Goal: Task Accomplishment & Management: Complete application form

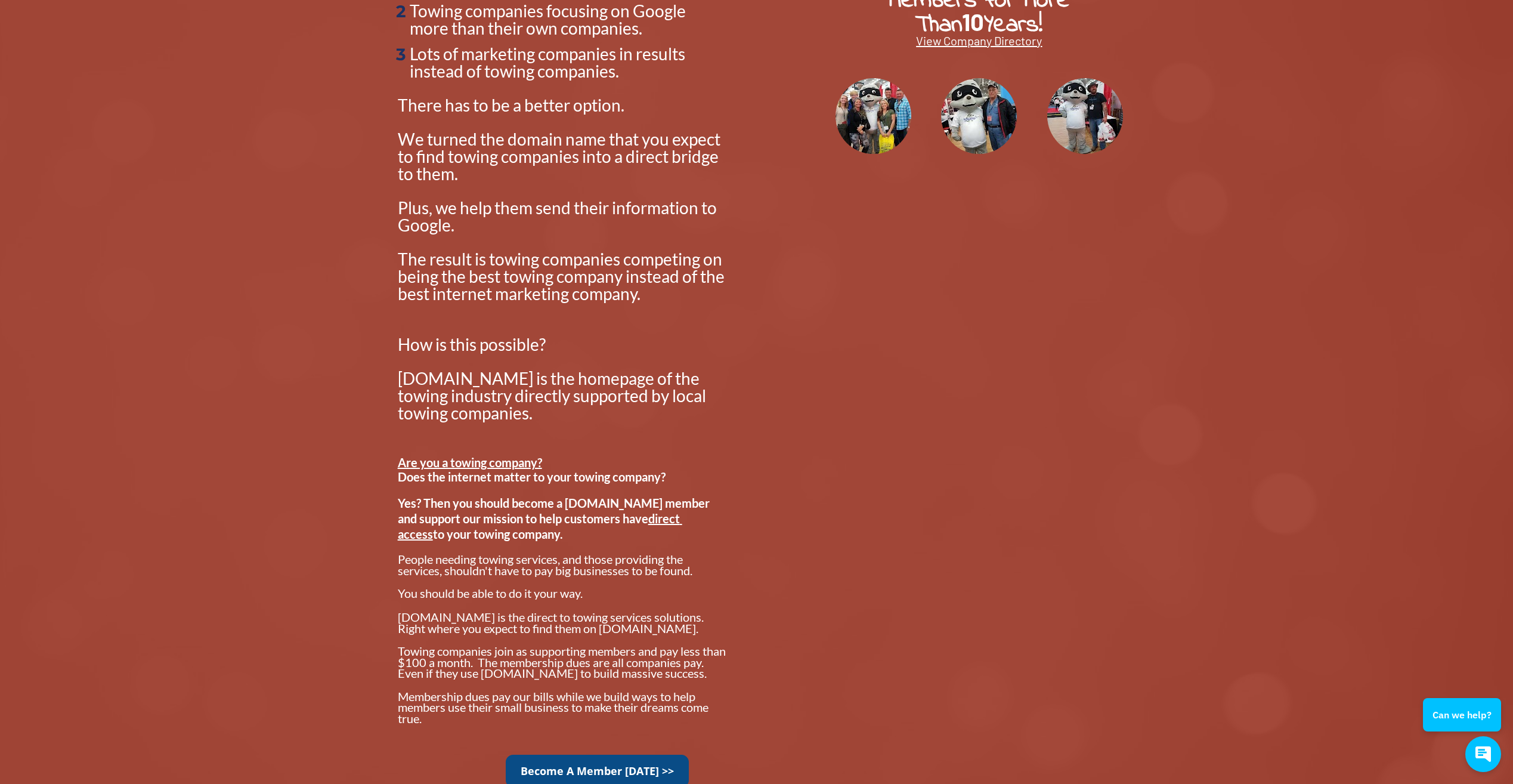
scroll to position [656, 0]
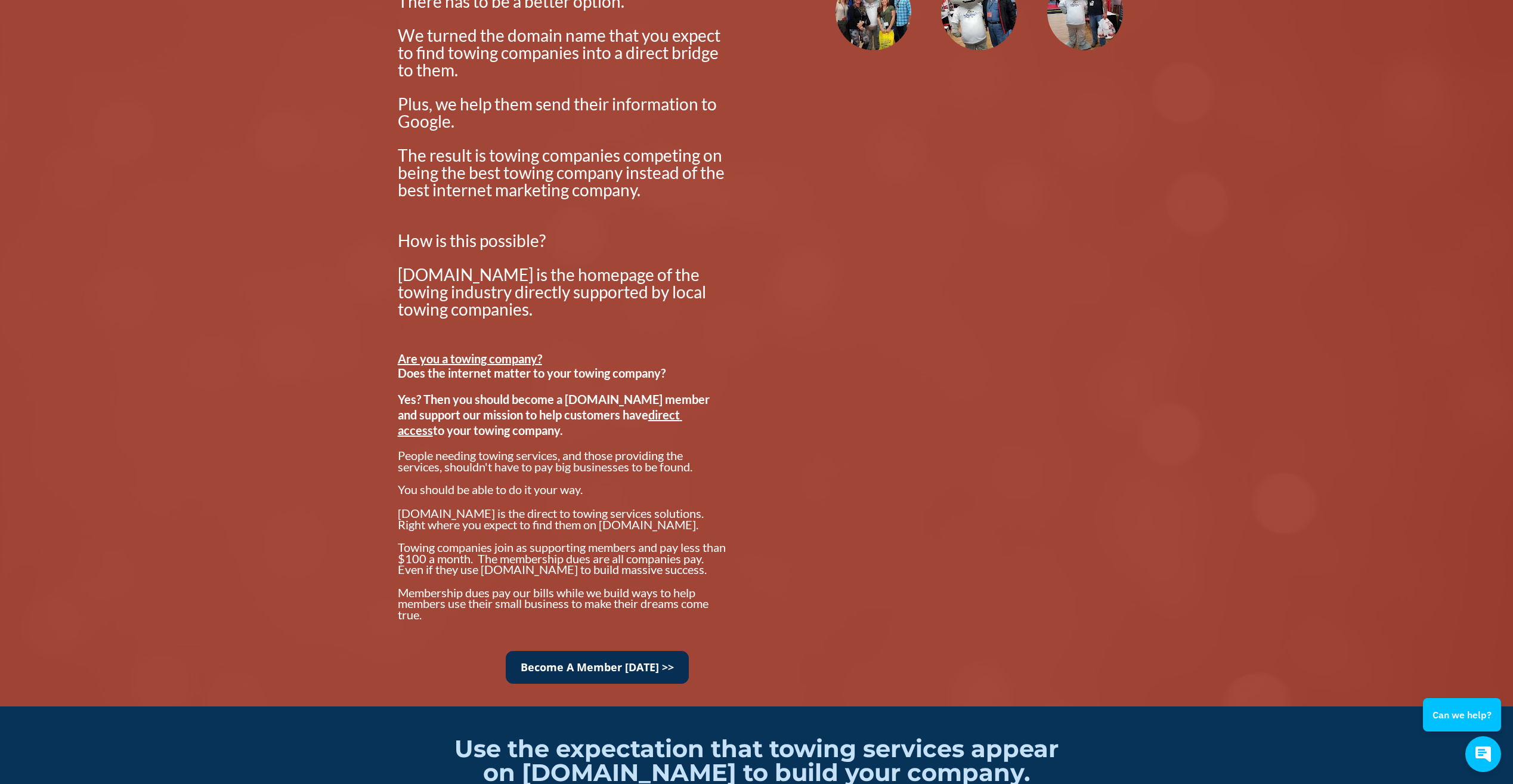
click at [585, 666] on link "Become A Member [DATE] >>" at bounding box center [598, 667] width 183 height 33
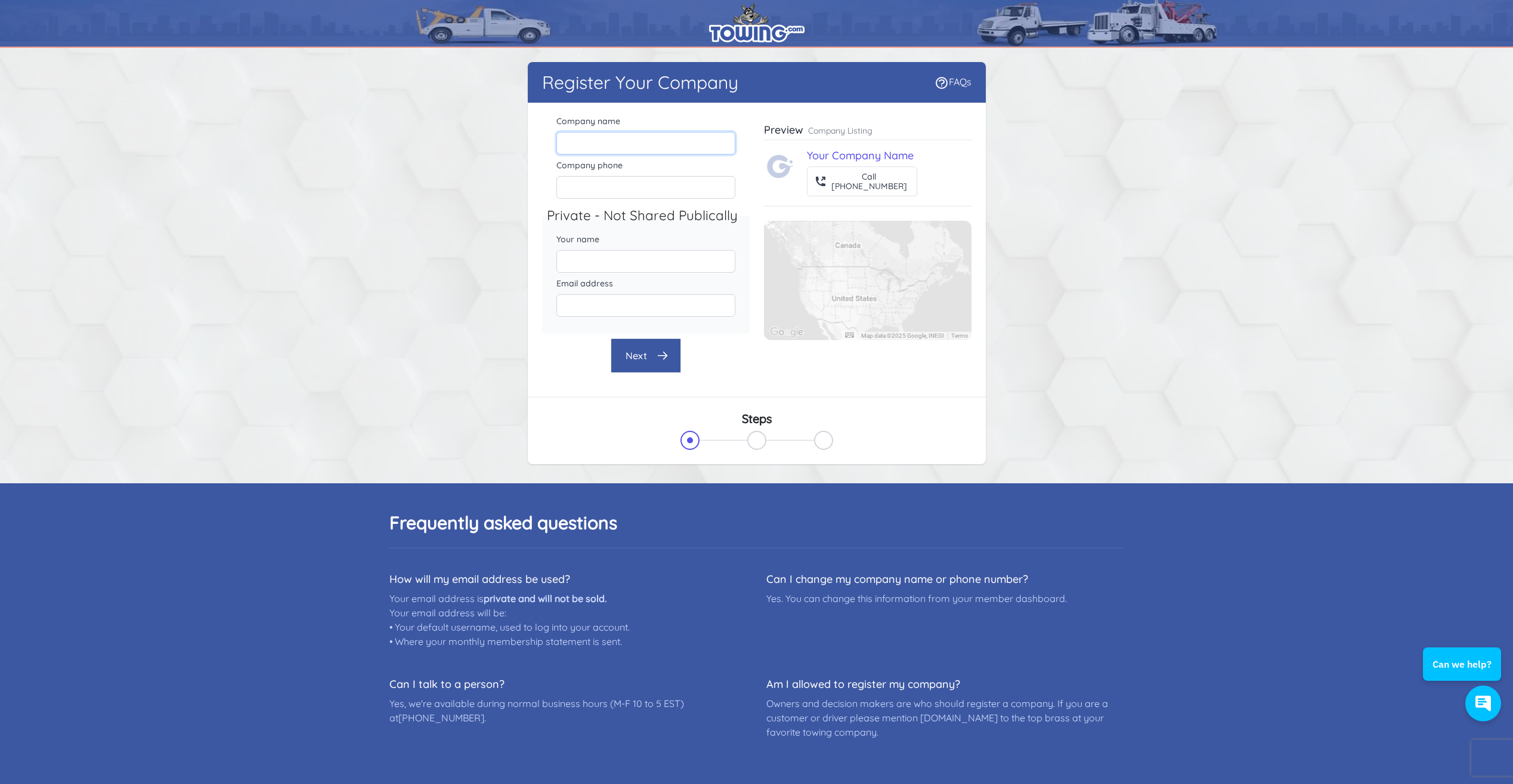
click at [655, 141] on input "Company name" at bounding box center [646, 143] width 179 height 22
type input "Cover All Transportation"
type input "nickatcoverall@yahoo.com"
click at [597, 187] on input "Company phone" at bounding box center [646, 187] width 179 height 22
type input "6318002960"
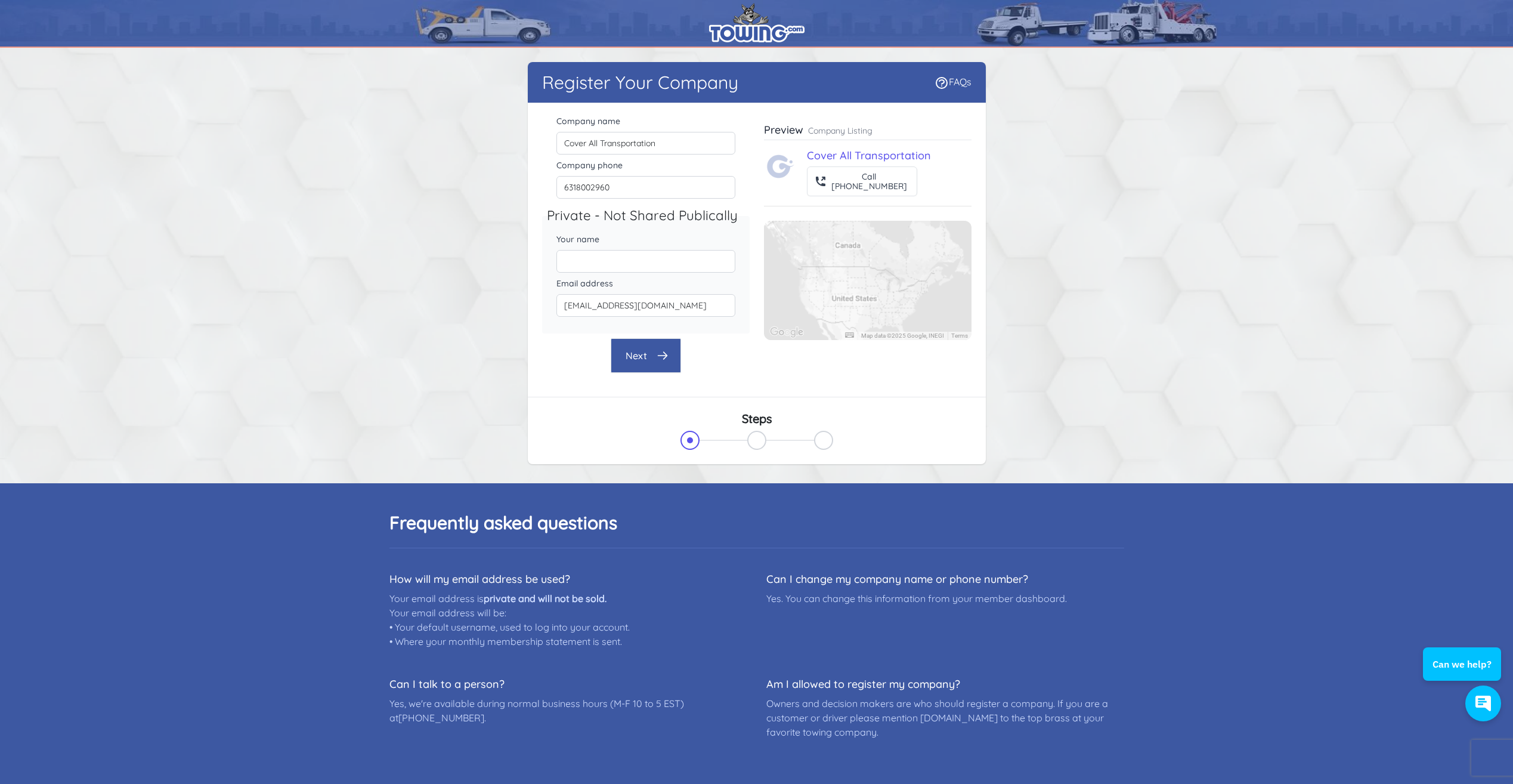
click at [468, 262] on div "Register Your Company FAQs There were errors with your submission Company name" at bounding box center [757, 265] width 764 height 407
click at [578, 263] on input "Your name" at bounding box center [646, 260] width 179 height 22
type input "Nicholas mckernan"
click at [651, 352] on button "Next" at bounding box center [646, 356] width 70 height 35
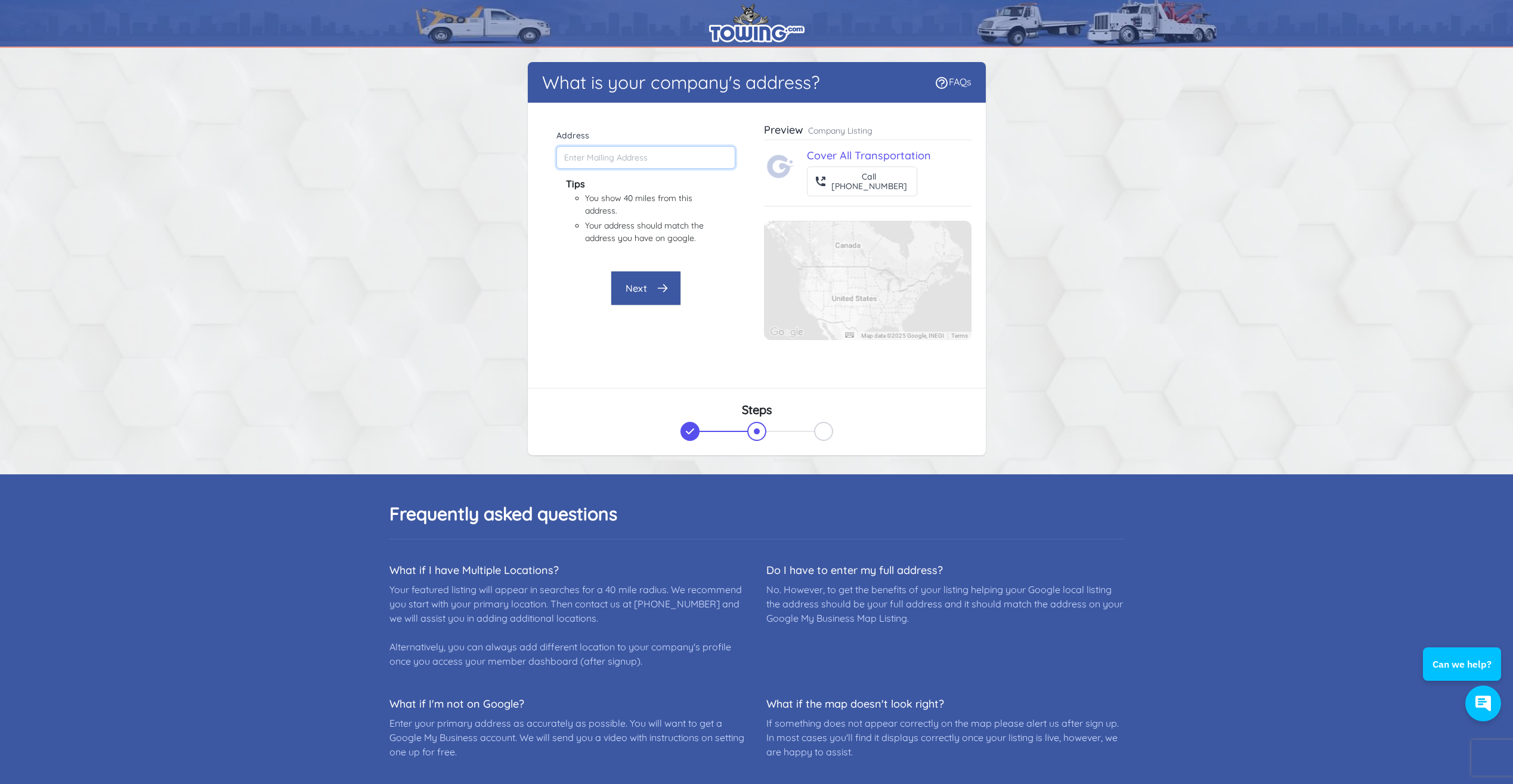
click at [593, 153] on input "Address" at bounding box center [646, 156] width 179 height 22
type input "28 Tyler St, Rocky Point, NY 11778, USA"
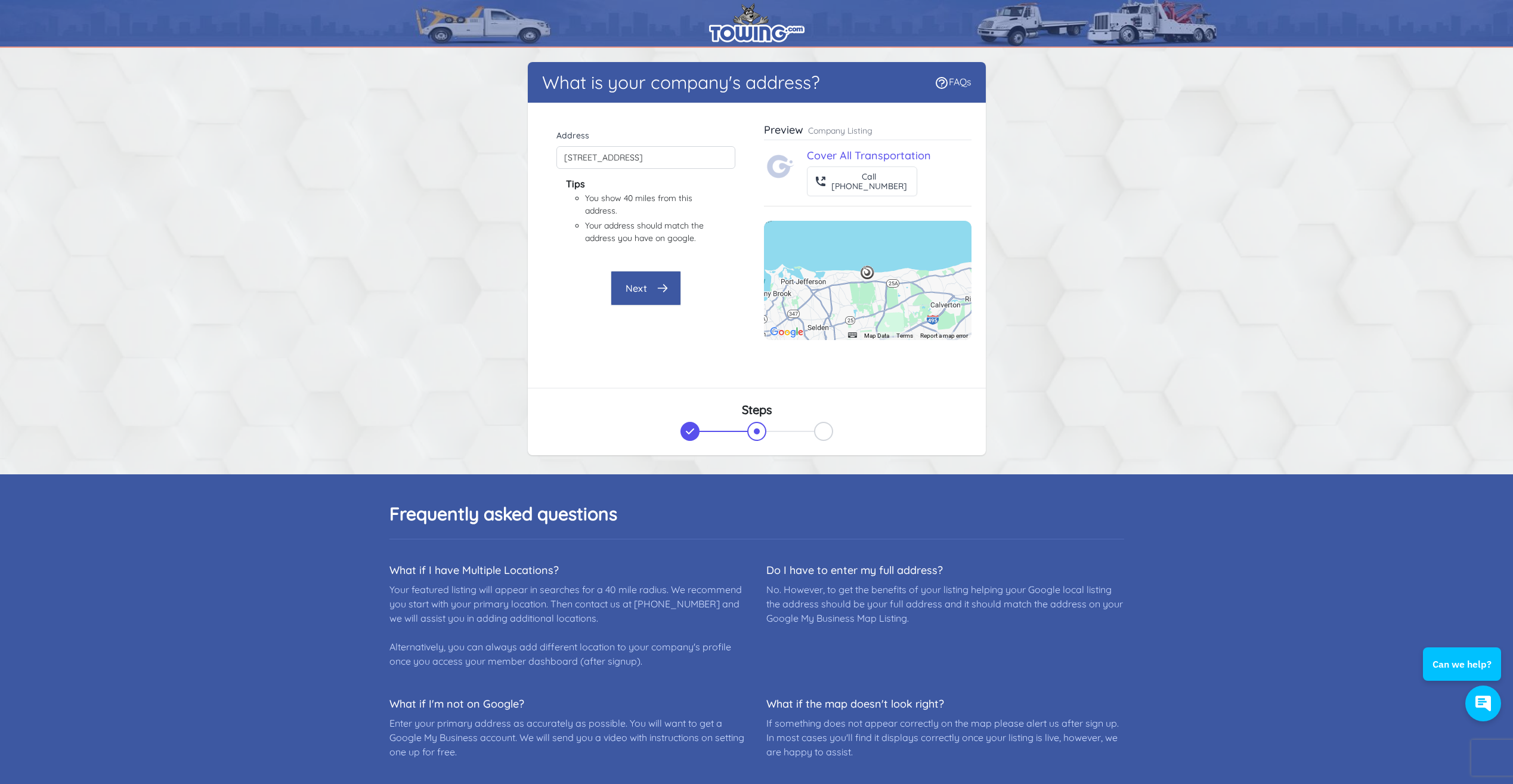
click at [656, 284] on button "Next" at bounding box center [646, 289] width 70 height 35
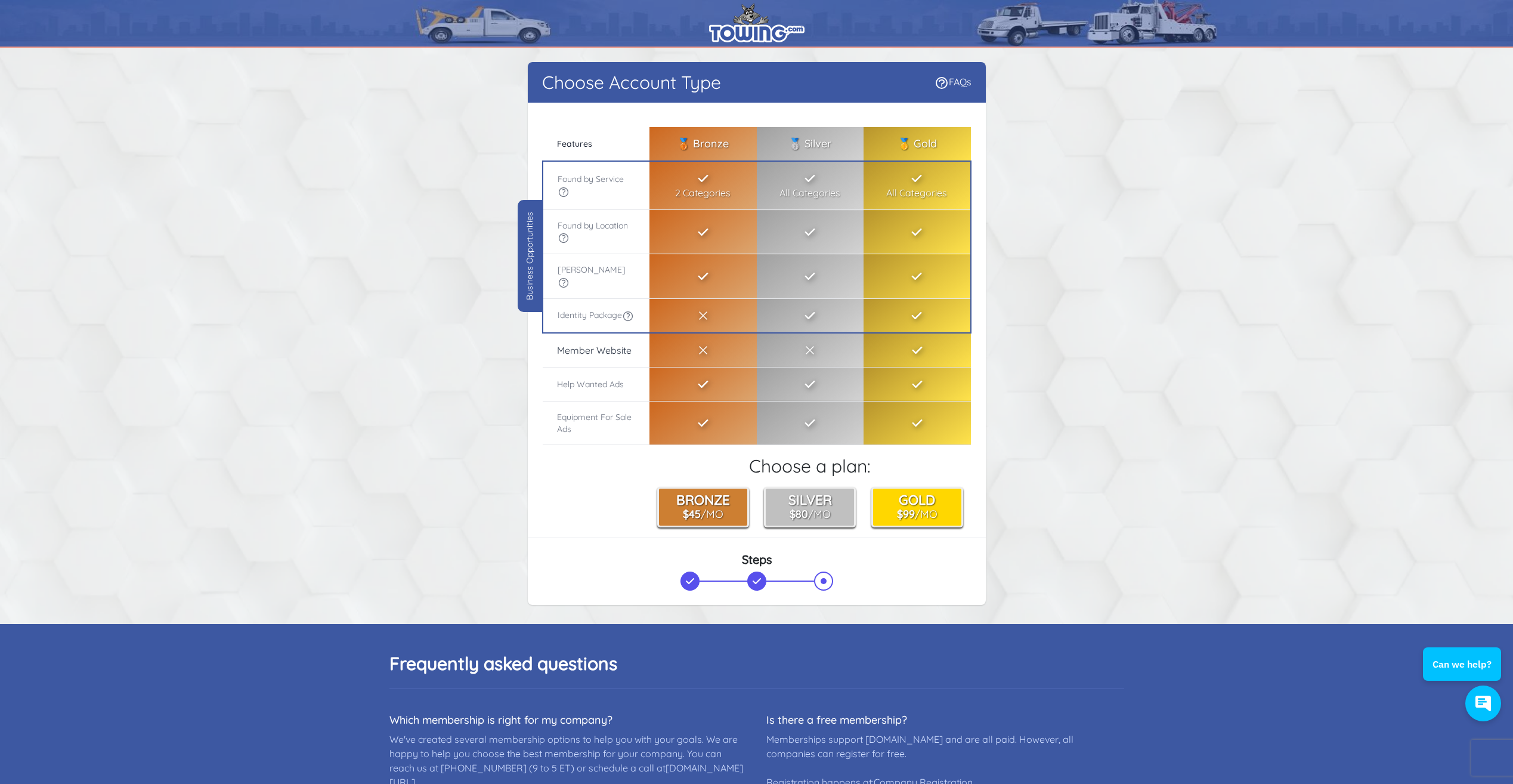
click at [622, 316] on icon at bounding box center [628, 316] width 12 height 12
